Goal: Transaction & Acquisition: Purchase product/service

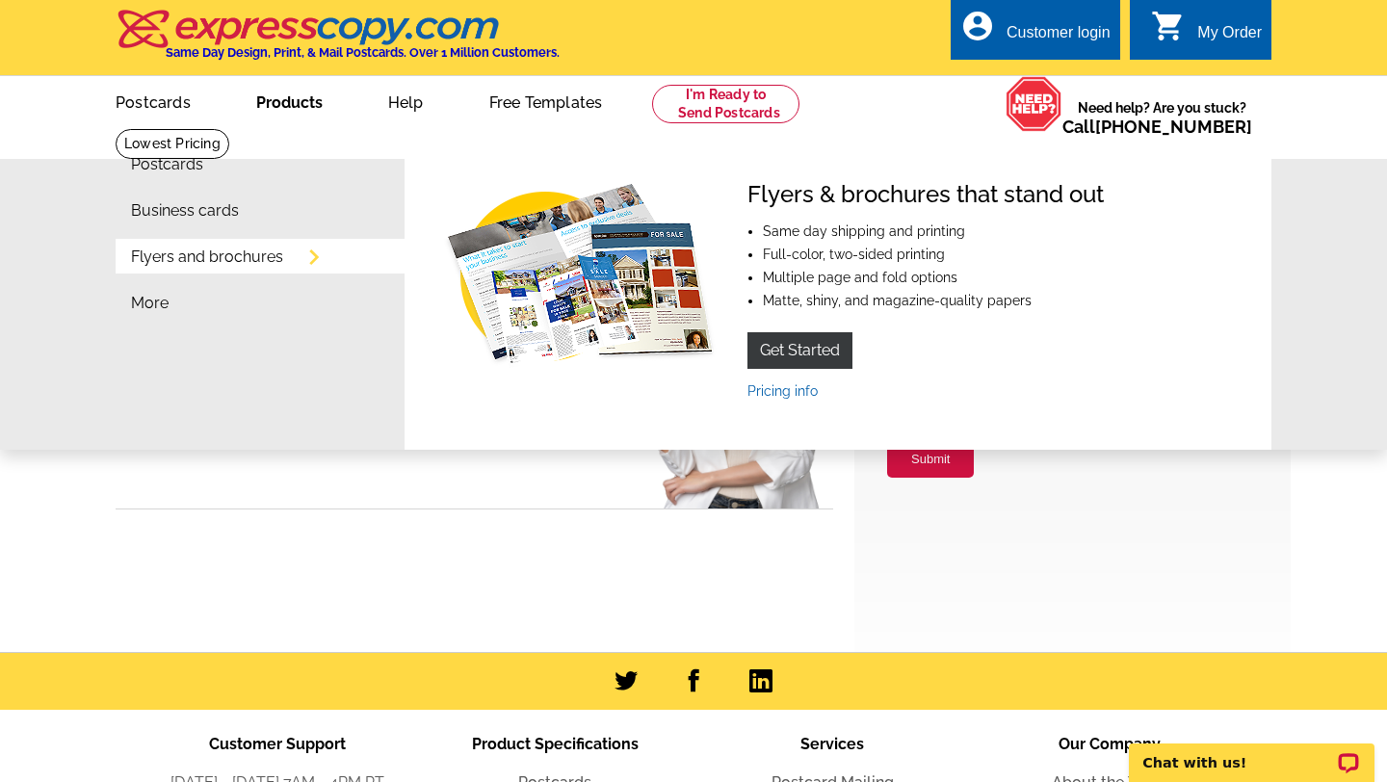
type input "dan@realtor-dan.com"
click at [312, 97] on link "Products" at bounding box center [289, 100] width 128 height 45
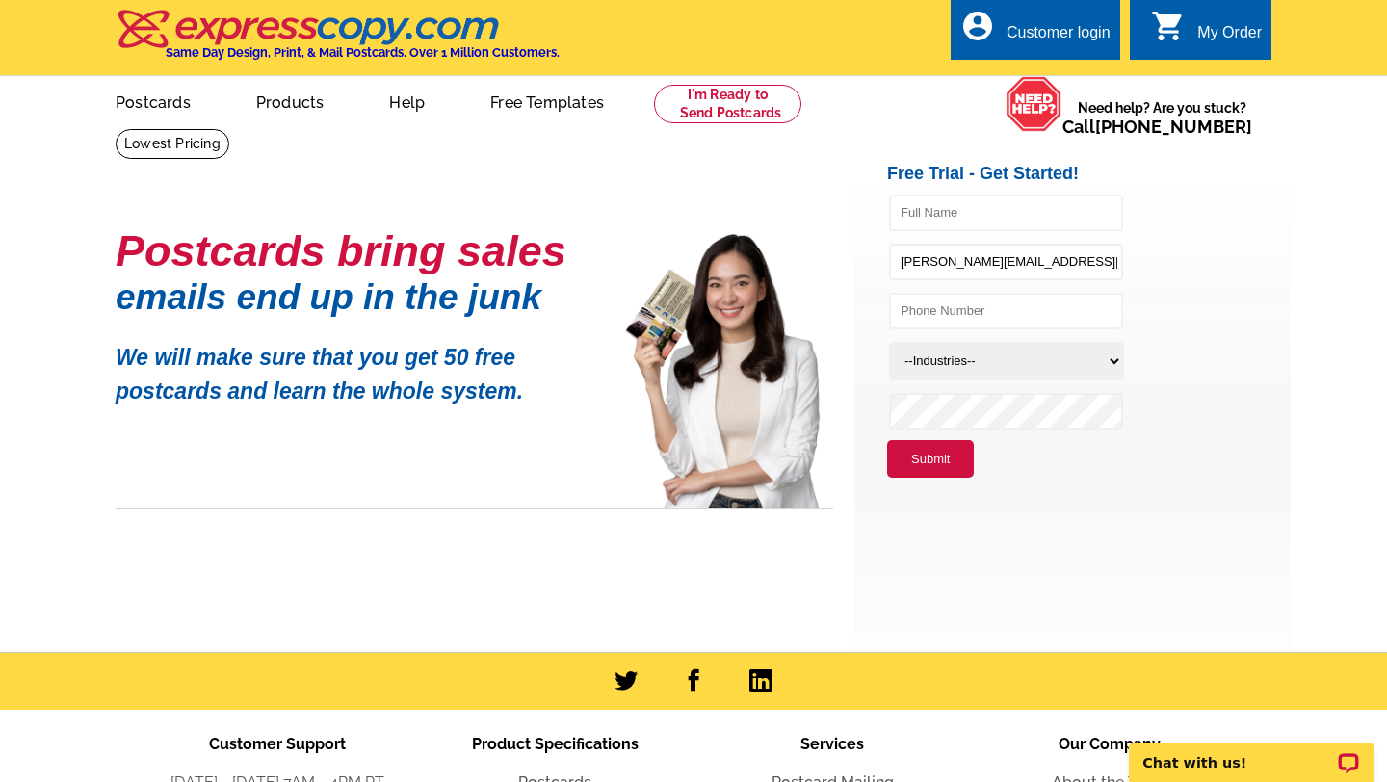
click at [312, 97] on link "Products" at bounding box center [290, 100] width 130 height 45
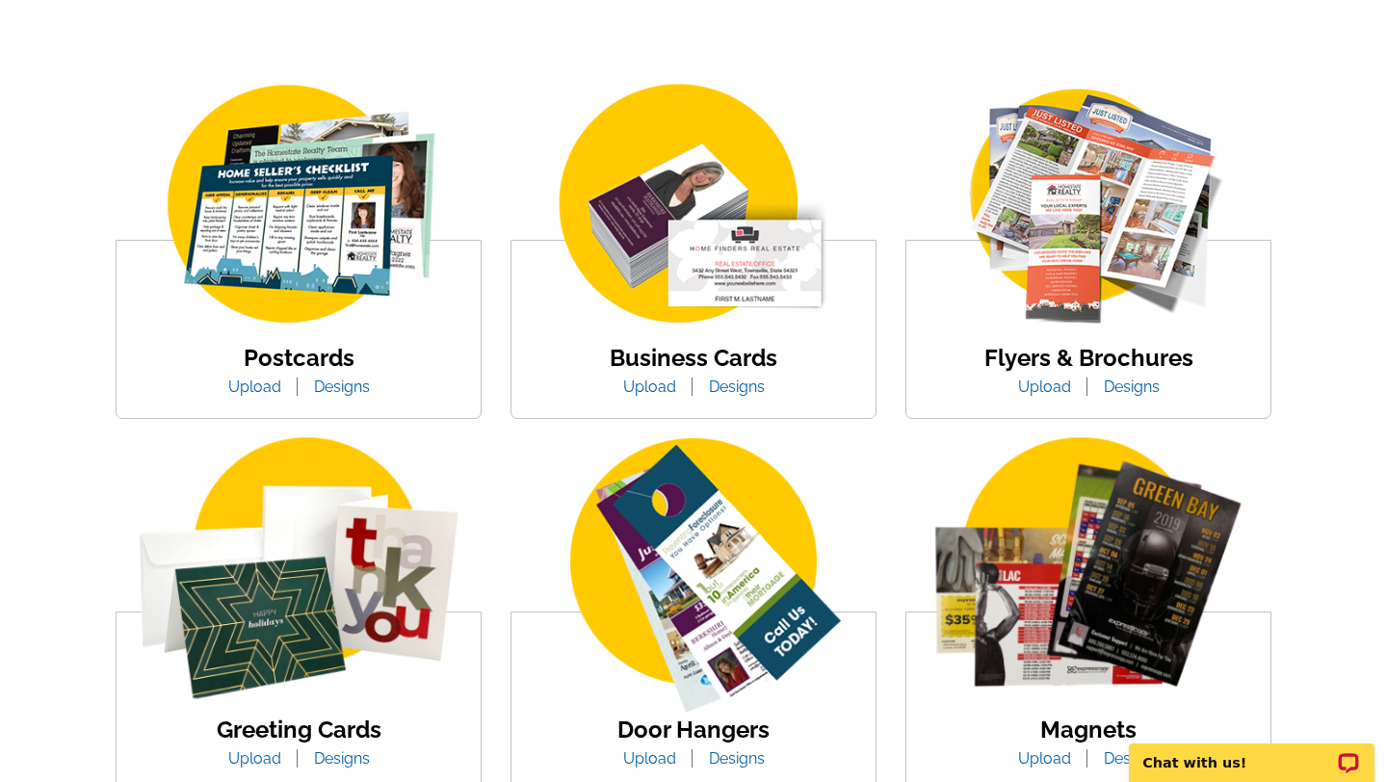
scroll to position [309, 0]
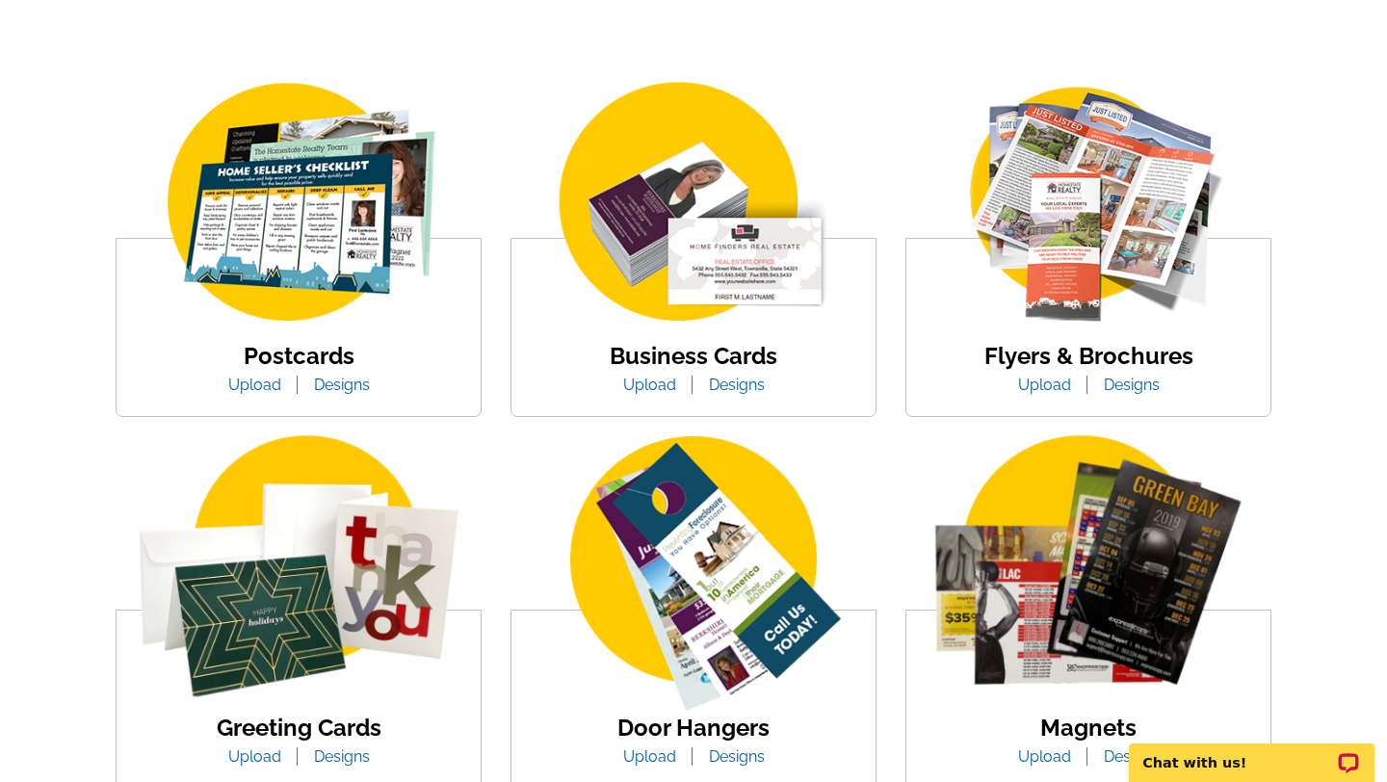
click at [1061, 210] on img at bounding box center [1088, 203] width 327 height 253
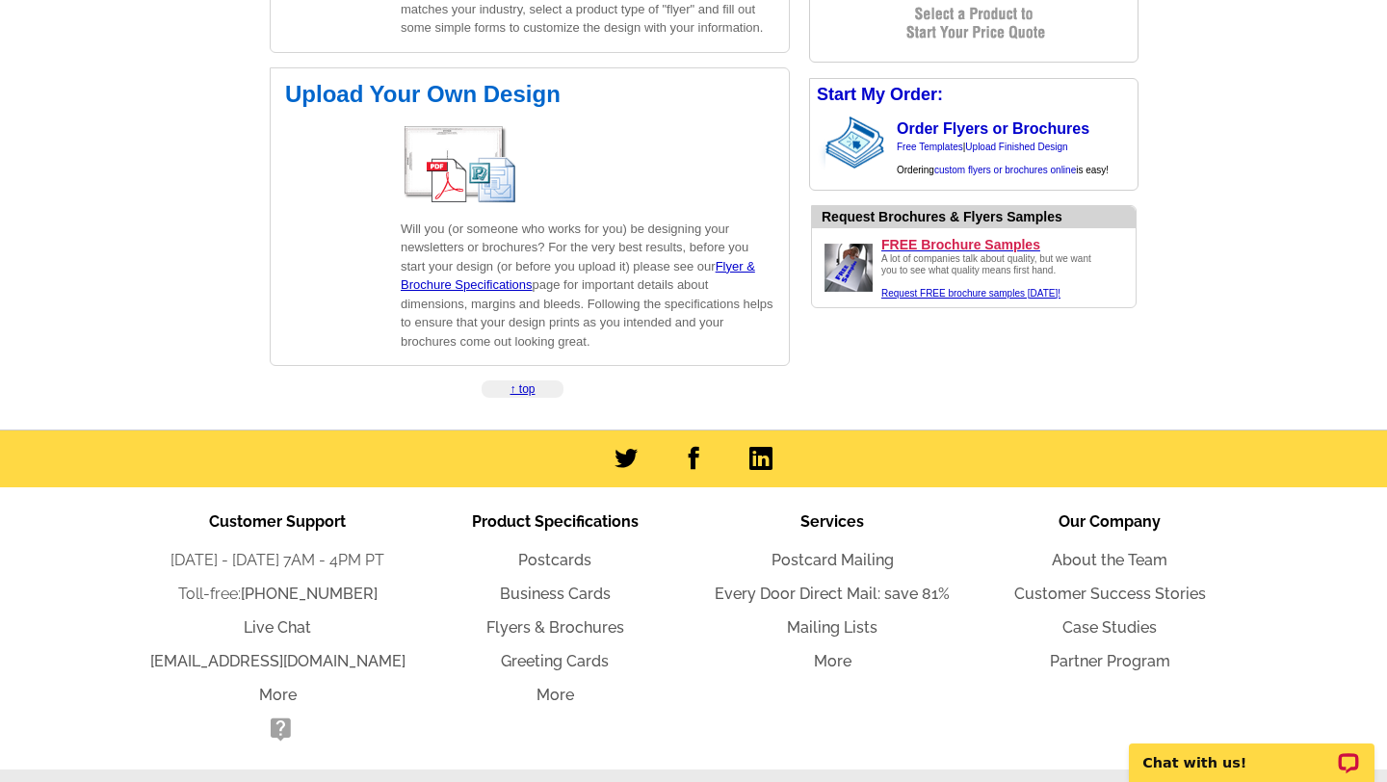
scroll to position [3043, 0]
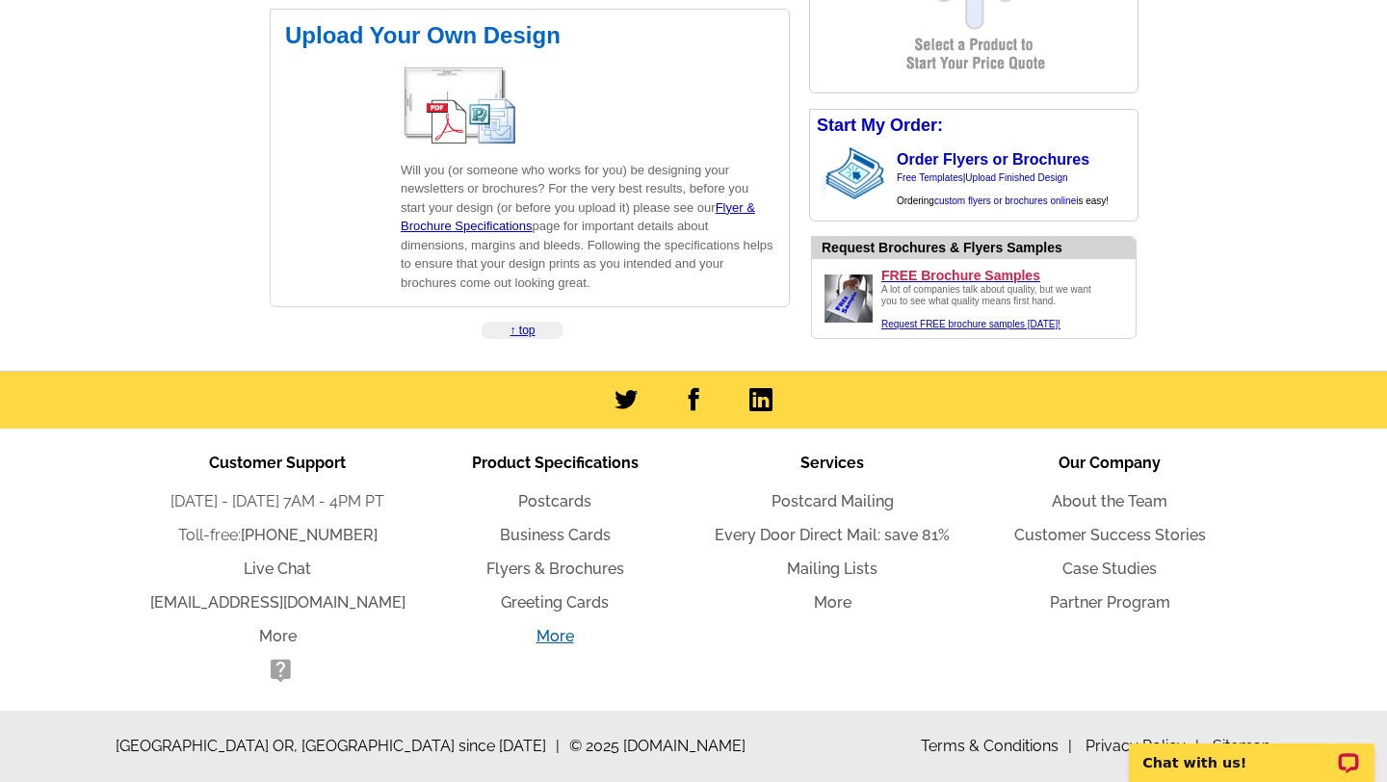
click at [553, 636] on link "More" at bounding box center [555, 636] width 38 height 18
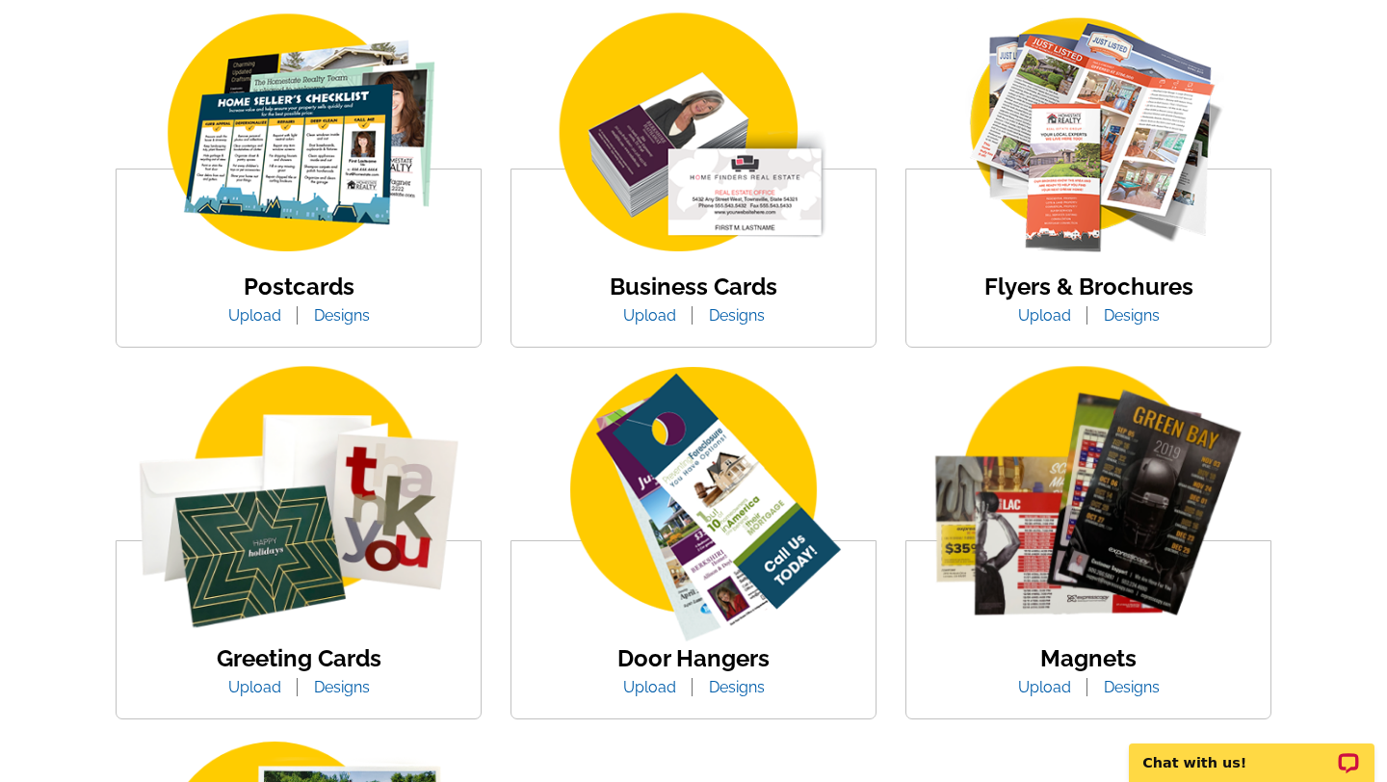
scroll to position [376, 0]
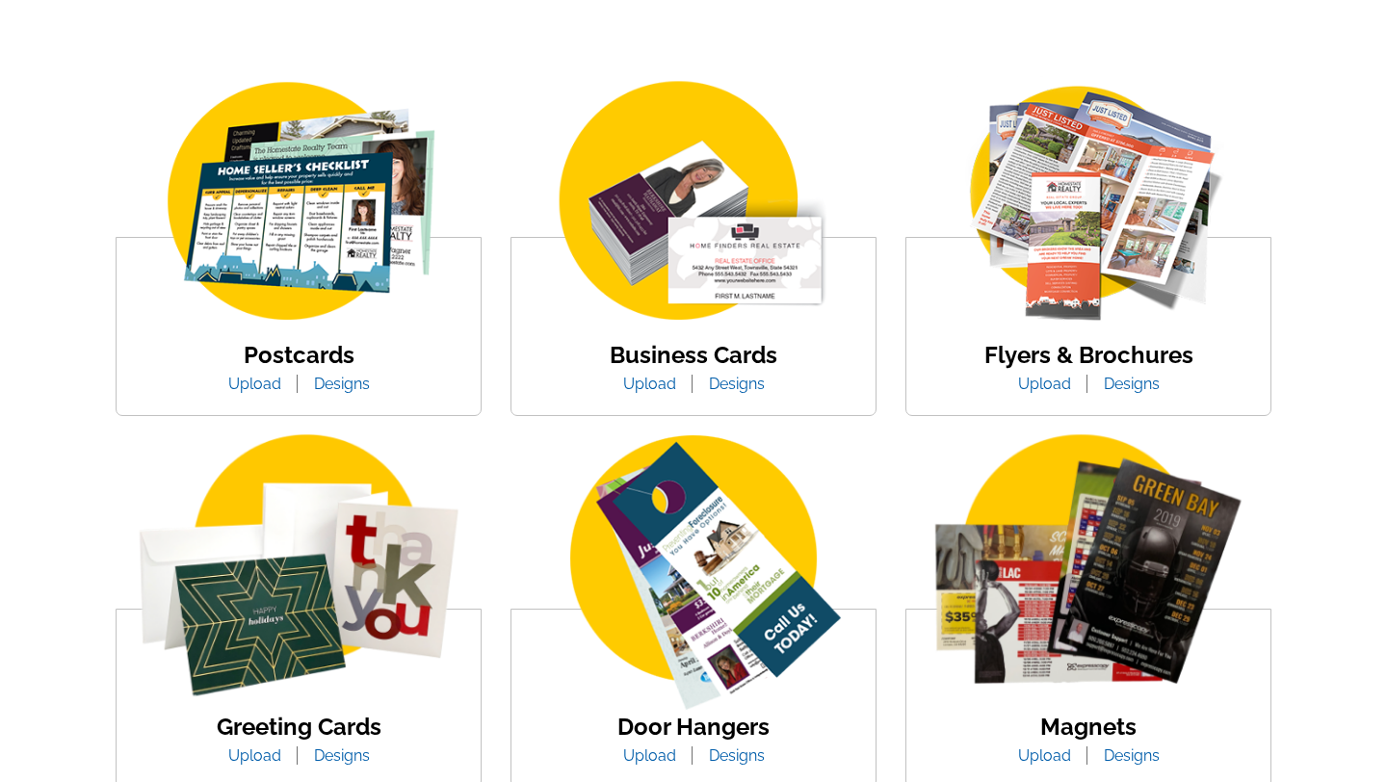
scroll to position [309, 0]
